Goal: Information Seeking & Learning: Learn about a topic

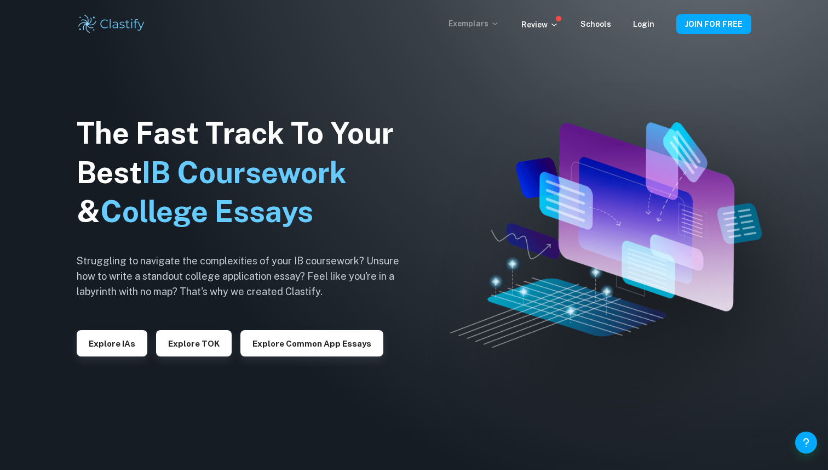
click at [471, 23] on p "Exemplars" at bounding box center [474, 24] width 51 height 12
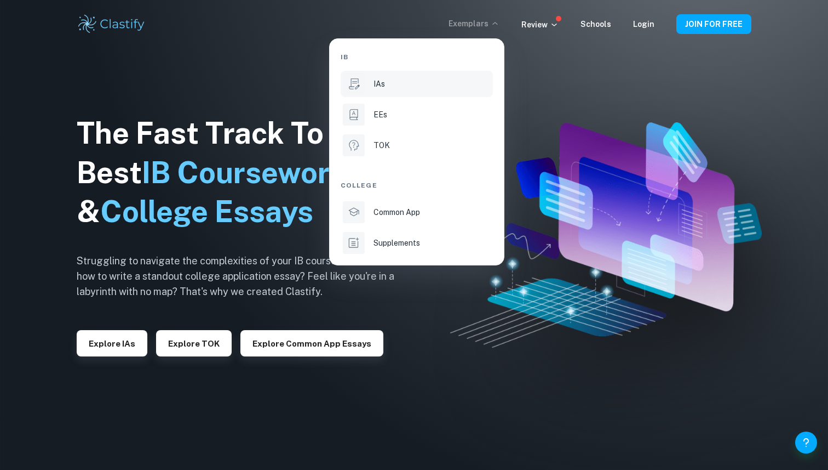
click at [408, 95] on li "IAs" at bounding box center [417, 84] width 152 height 26
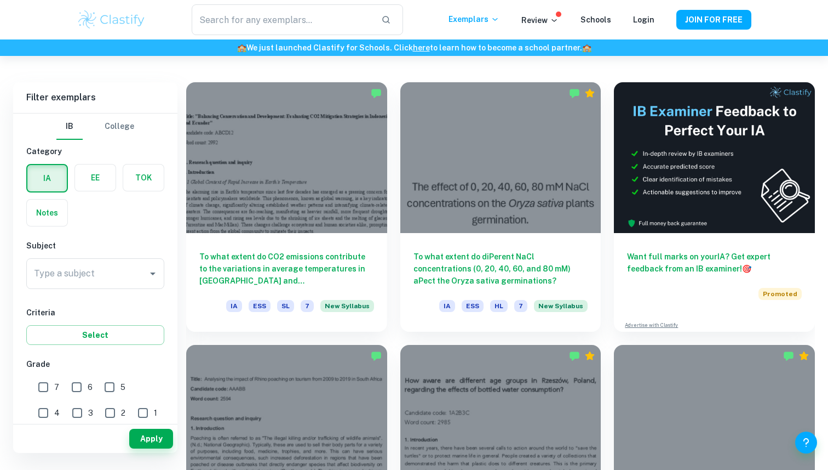
scroll to position [294, 0]
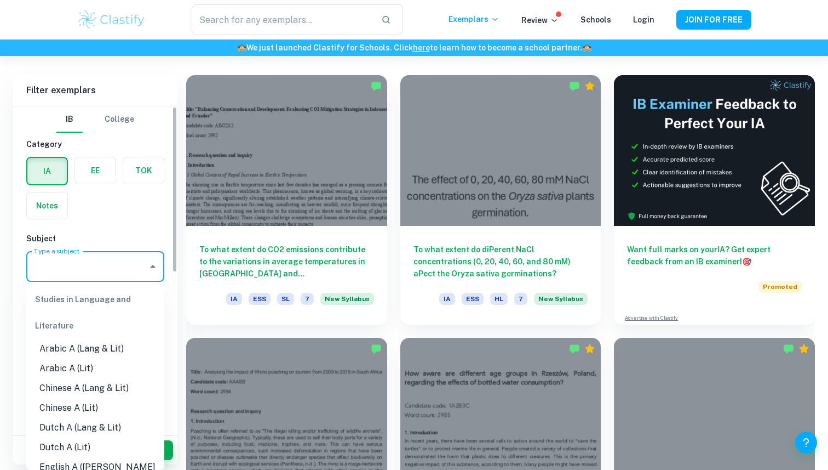
click at [123, 268] on input "Type a subject" at bounding box center [87, 266] width 112 height 21
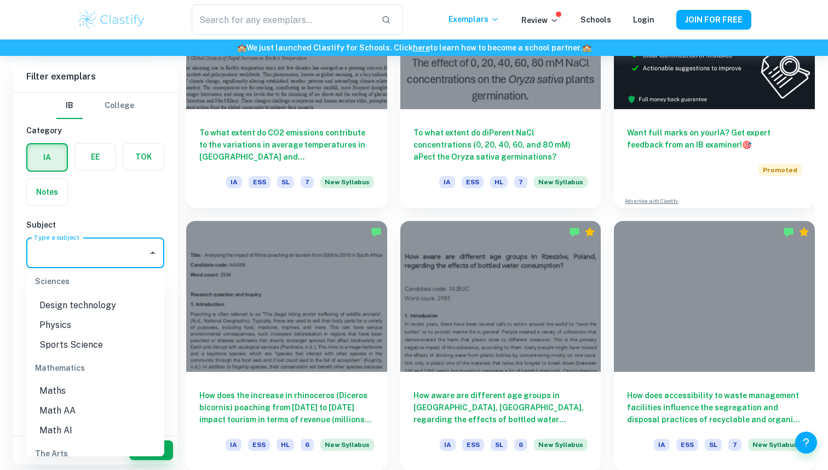
scroll to position [1419, 0]
click at [83, 378] on li "Maths" at bounding box center [95, 388] width 138 height 20
type input "Maths"
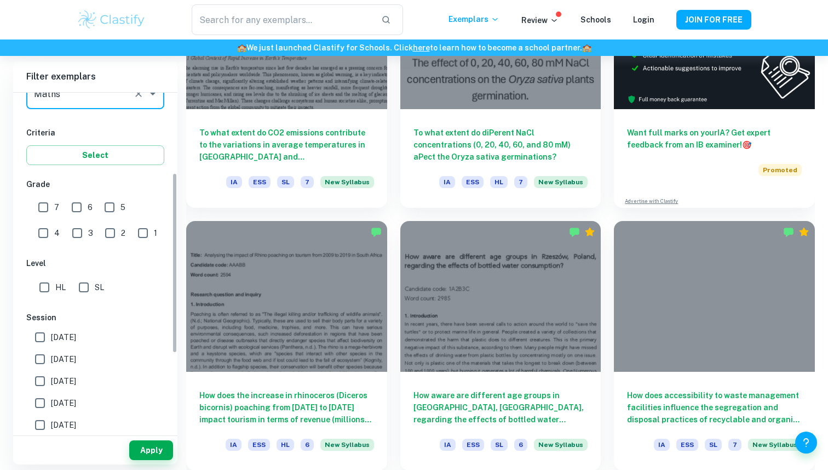
scroll to position [181, 0]
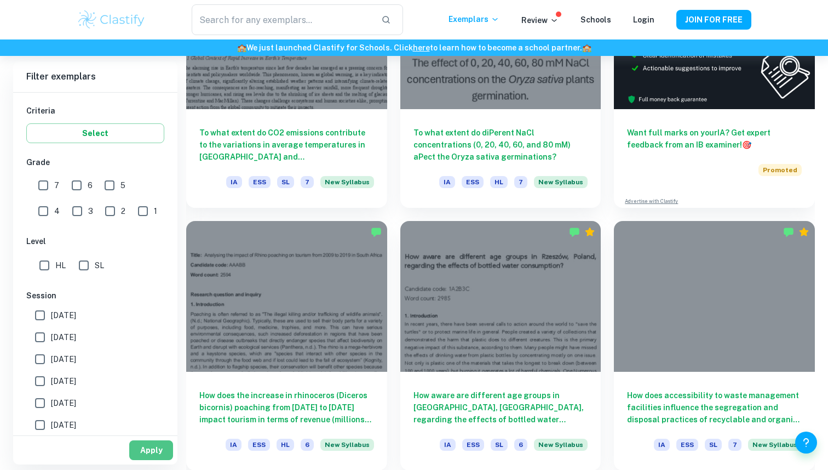
click at [151, 458] on button "Apply" at bounding box center [151, 450] width 44 height 20
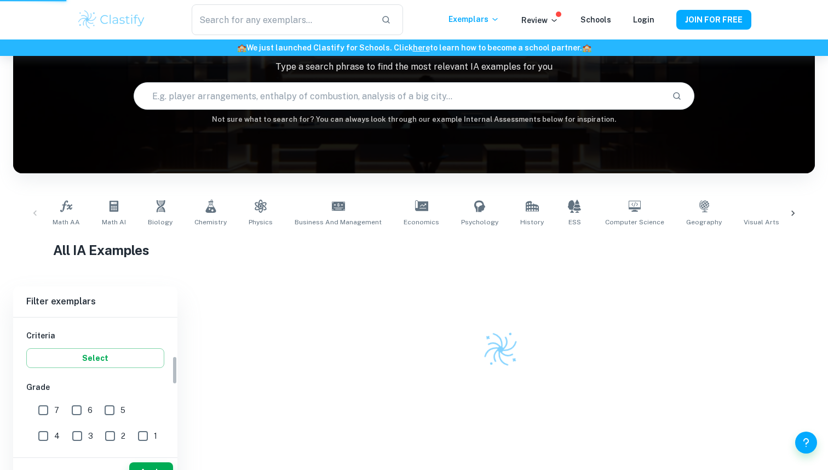
scroll to position [64, 0]
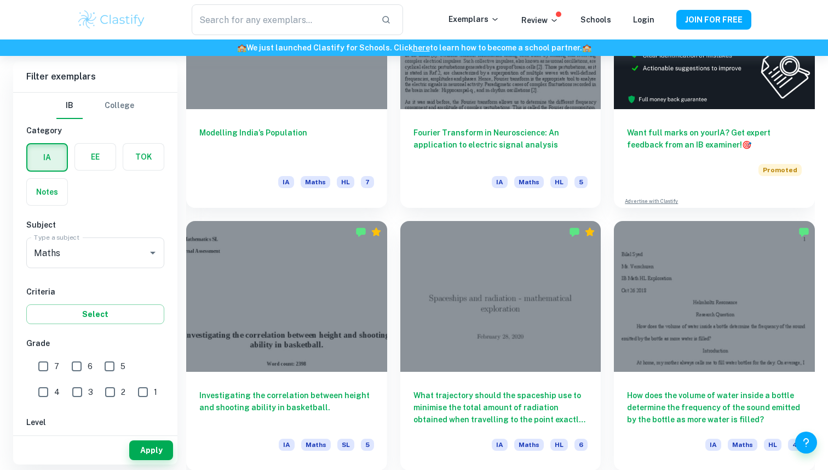
scroll to position [414, 0]
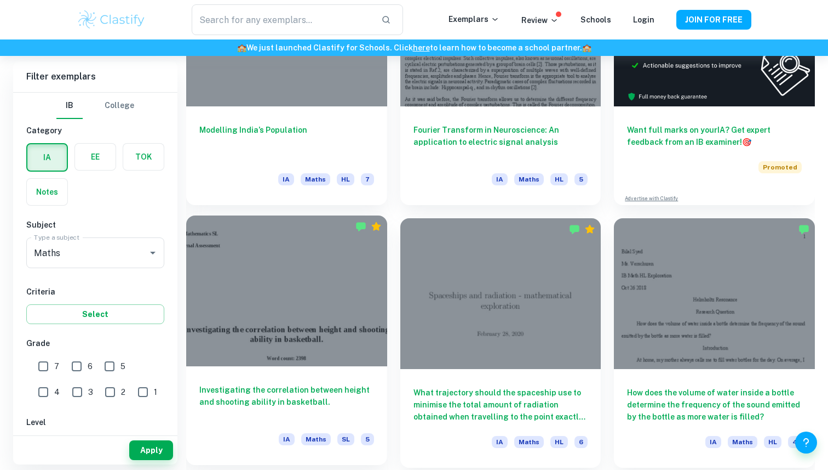
click at [328, 394] on h6 "Investigating the correlation between height and shooting ability in basketball." at bounding box center [286, 401] width 175 height 36
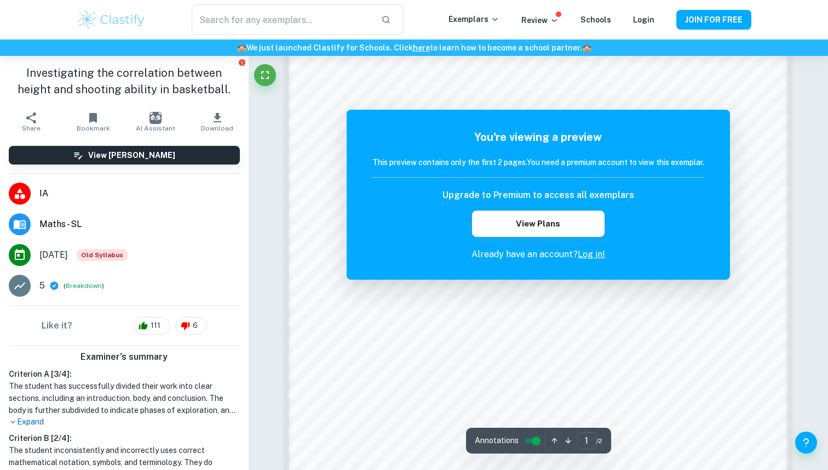
scroll to position [763, 0]
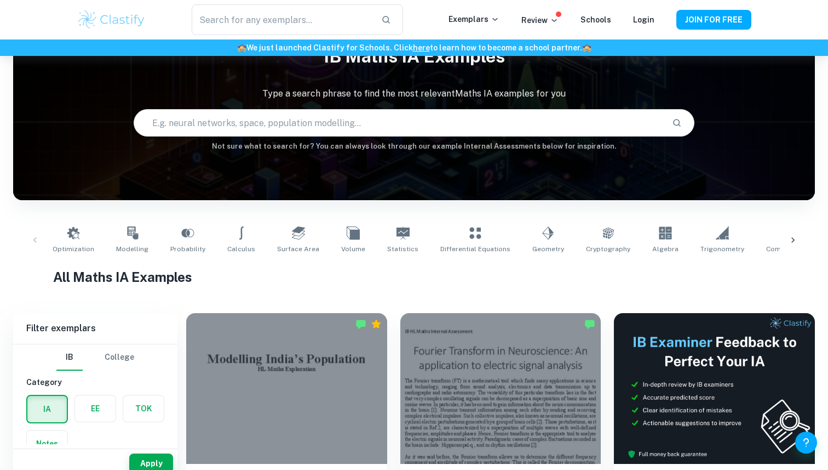
scroll to position [37, 0]
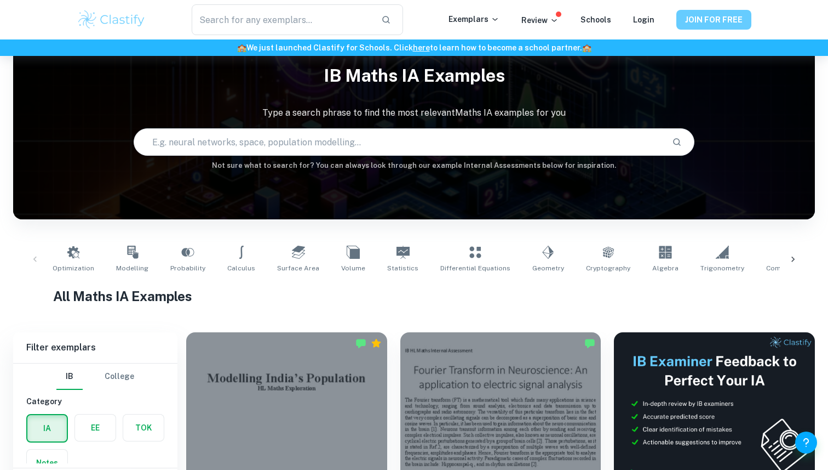
click at [703, 22] on button "JOIN FOR FREE" at bounding box center [714, 20] width 75 height 20
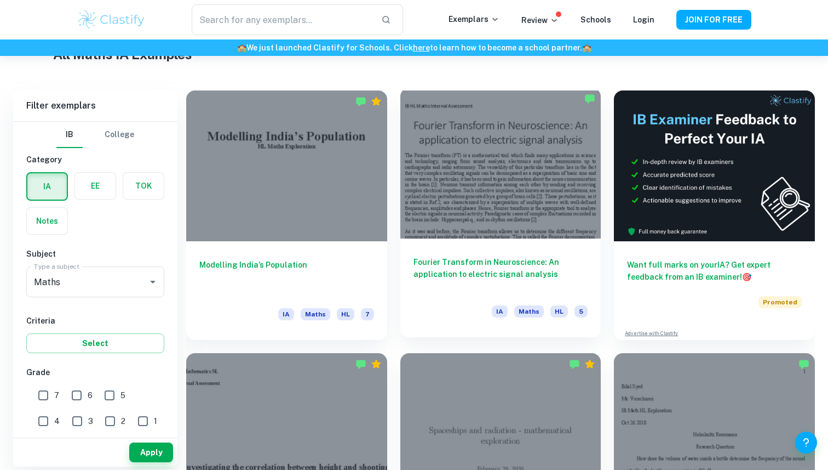
scroll to position [281, 0]
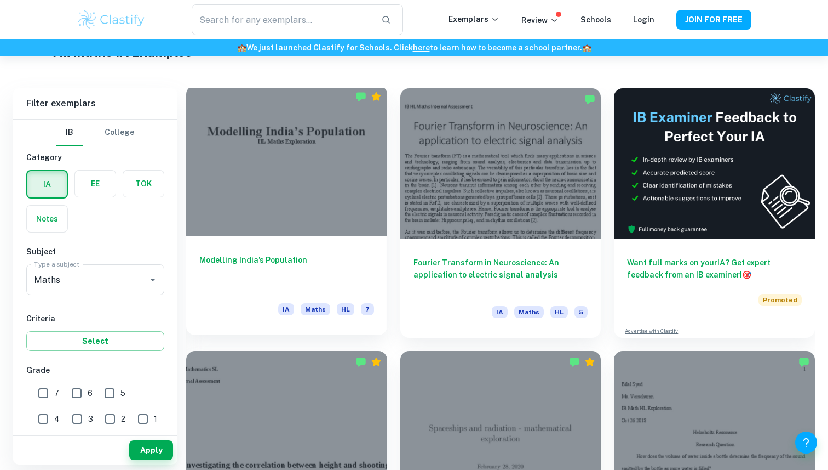
click at [275, 192] on div at bounding box center [286, 160] width 201 height 151
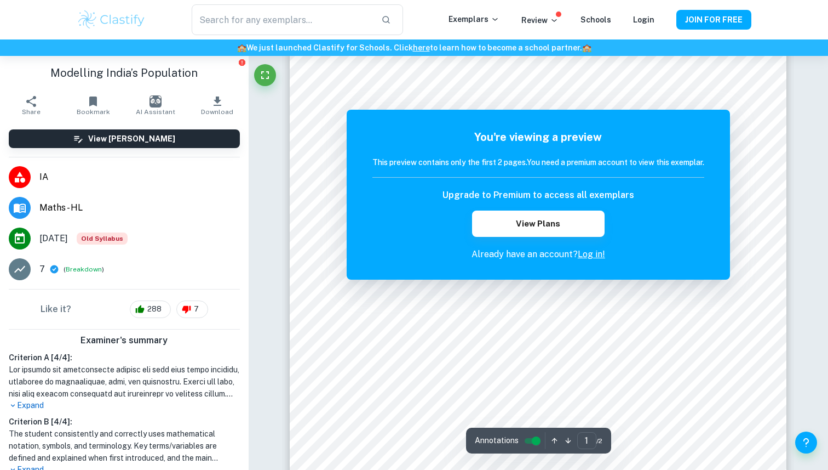
scroll to position [35, 0]
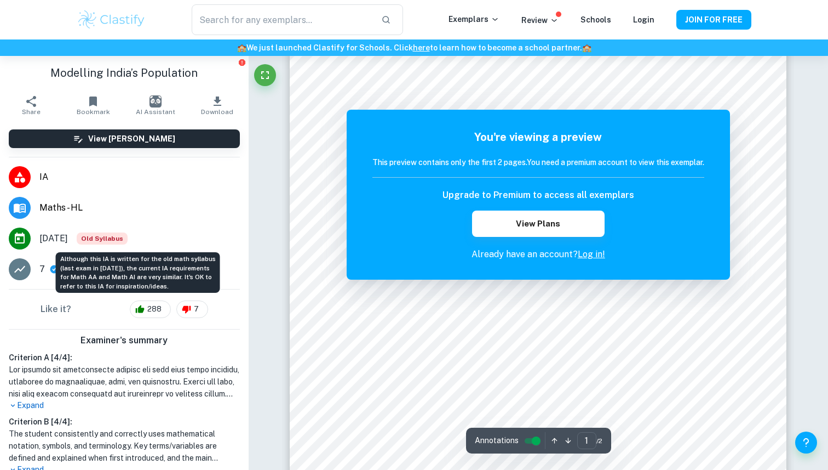
click at [128, 233] on span "Old Syllabus" at bounding box center [102, 238] width 51 height 12
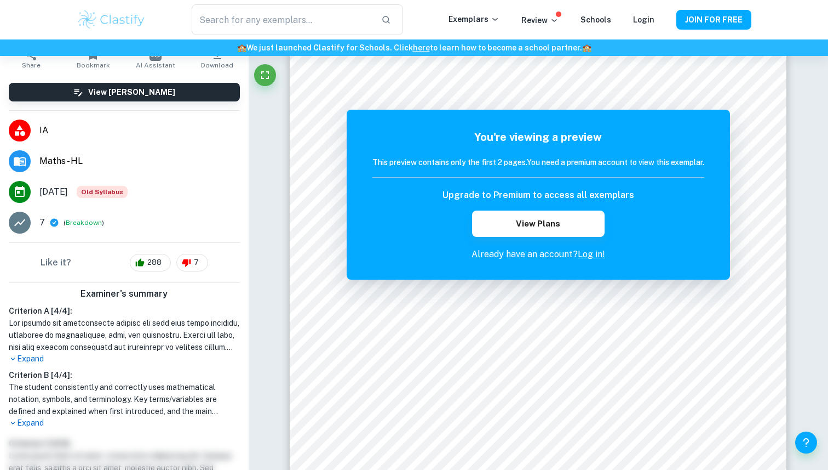
scroll to position [76, 0]
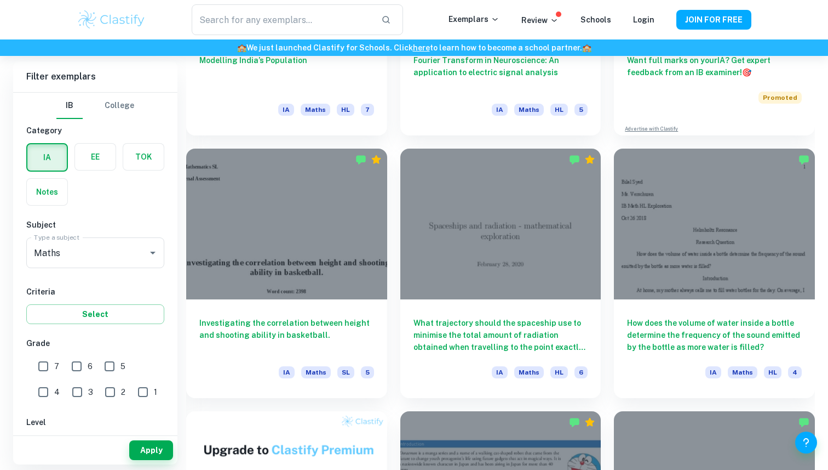
scroll to position [486, 0]
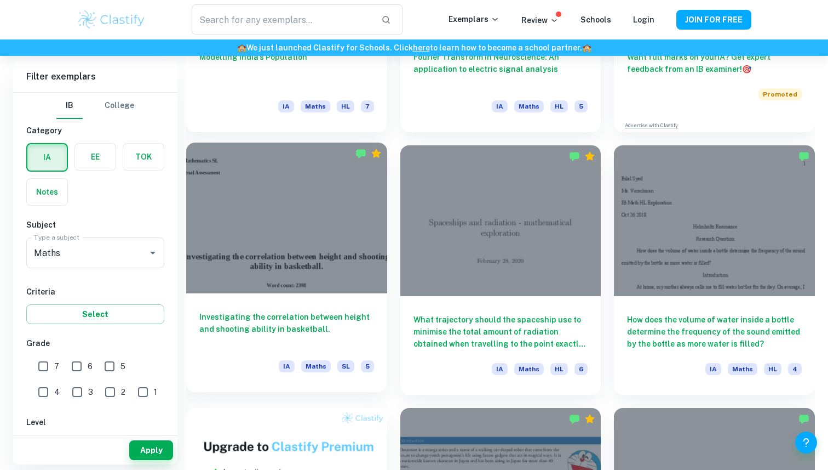
click at [335, 317] on h6 "Investigating the correlation between height and shooting ability in basketball." at bounding box center [286, 329] width 175 height 36
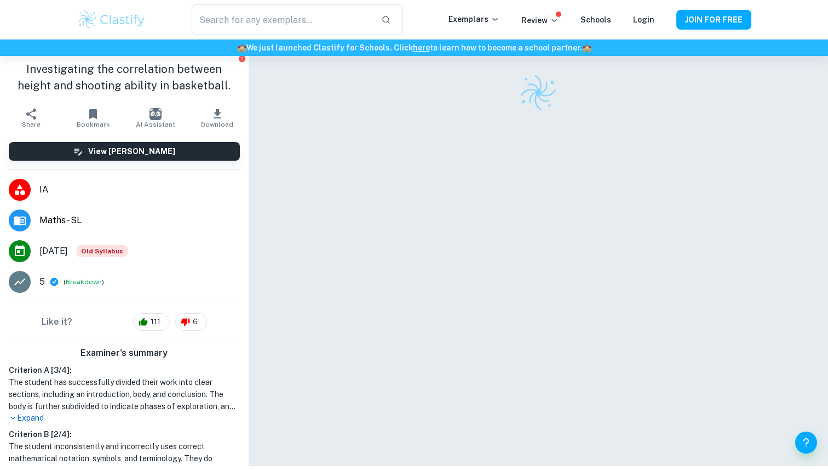
scroll to position [56, 0]
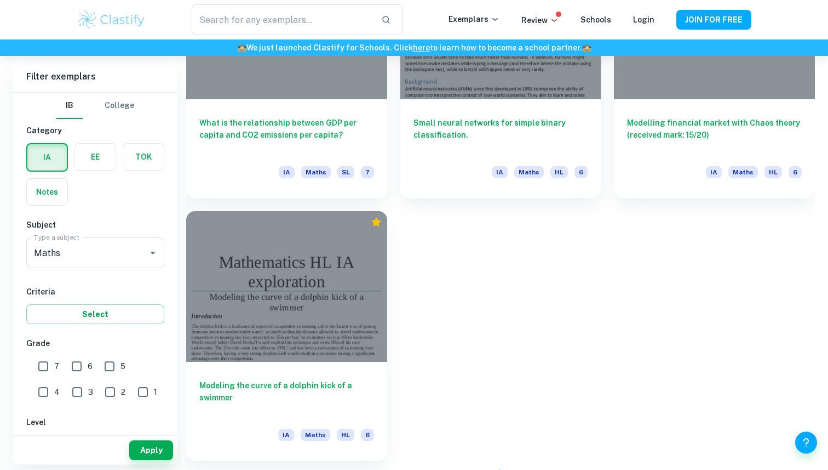
scroll to position [4130, 0]
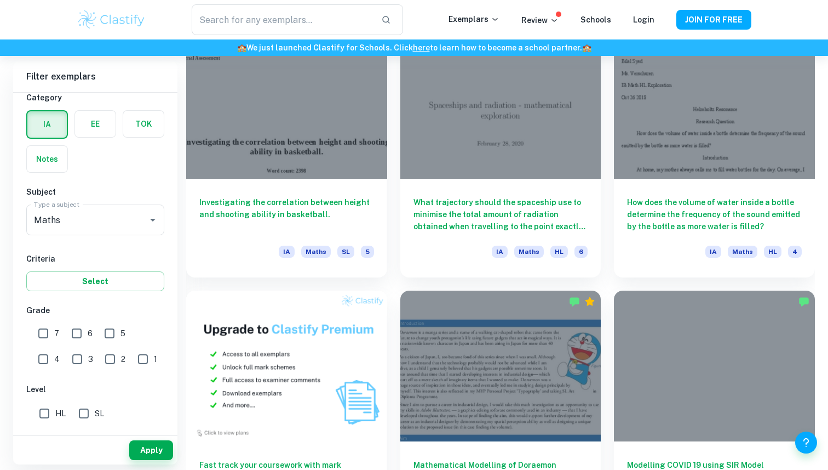
scroll to position [625, 0]
